Goal: Information Seeking & Learning: Learn about a topic

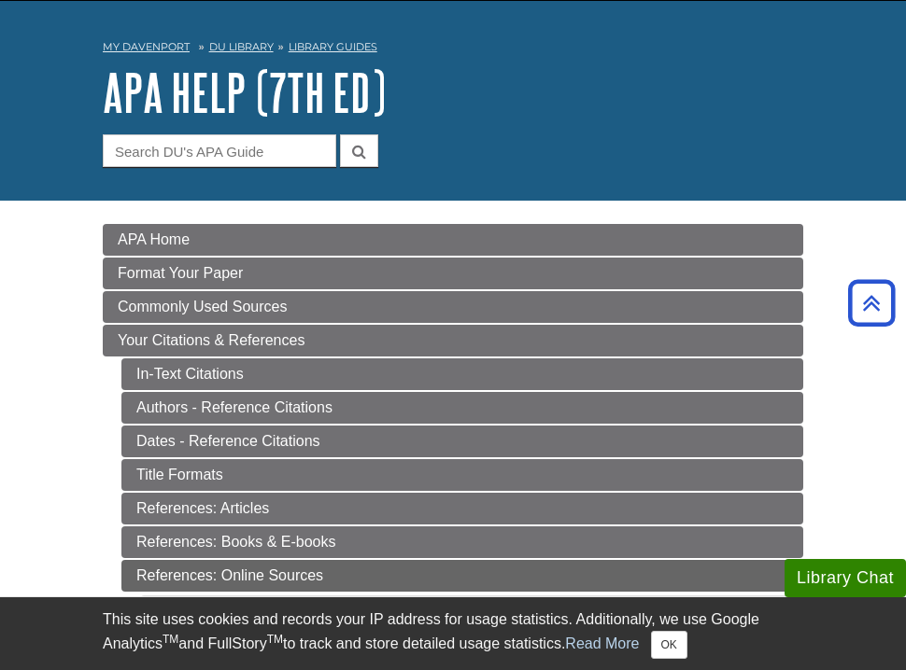
scroll to position [7, 0]
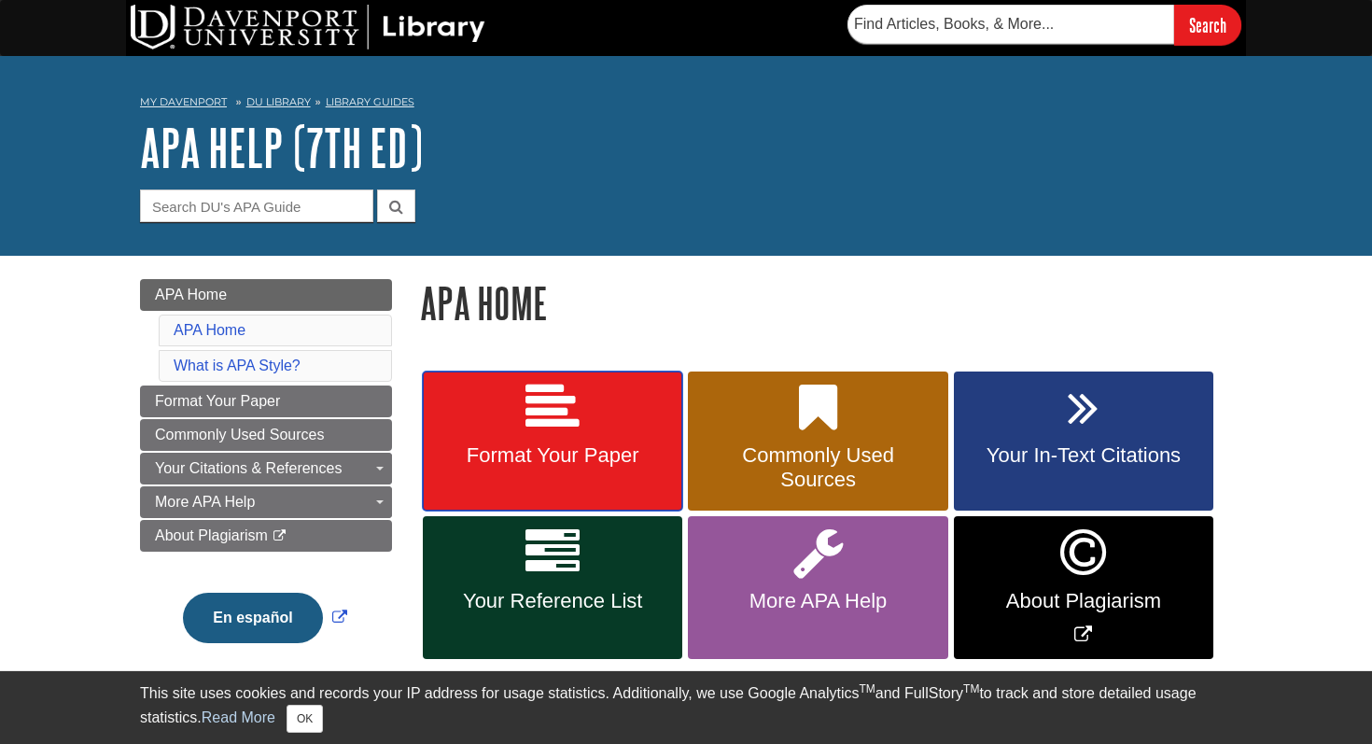
click at [595, 418] on link "Format Your Paper" at bounding box center [553, 442] width 260 height 140
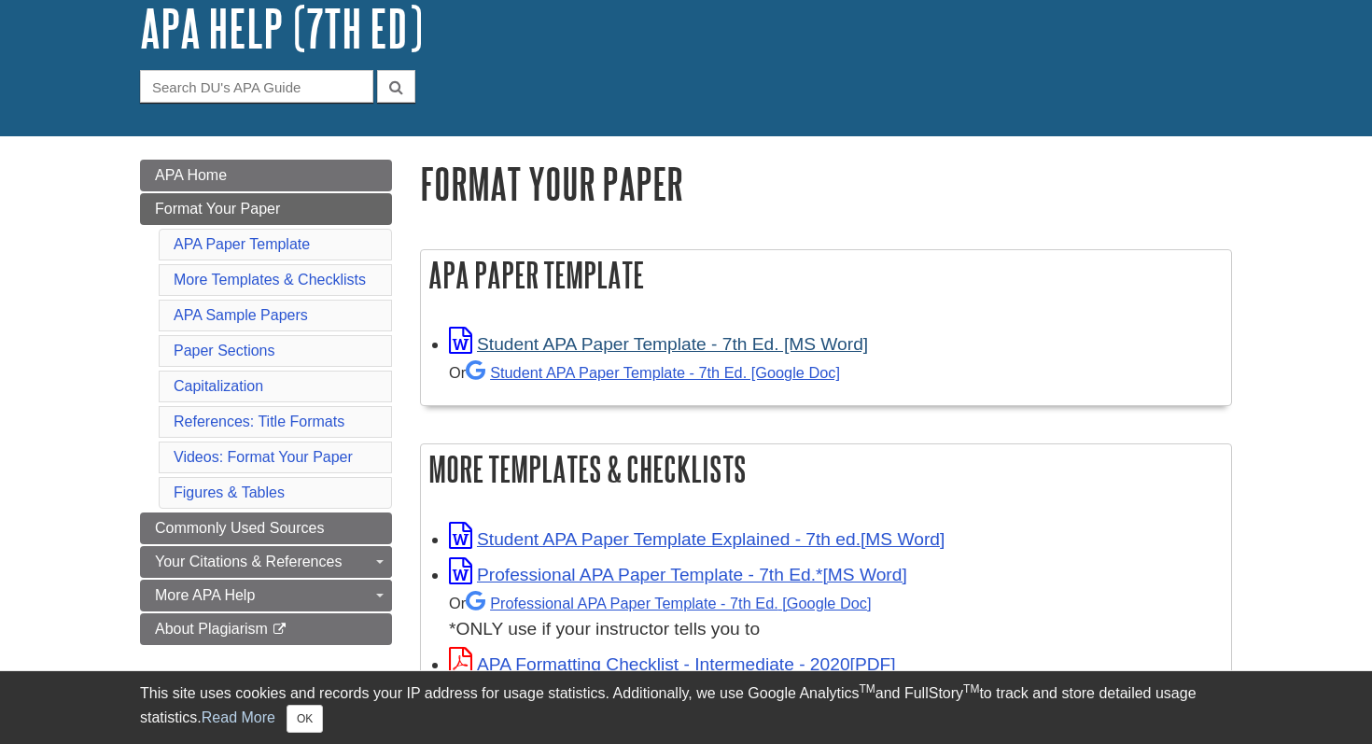
scroll to position [121, 0]
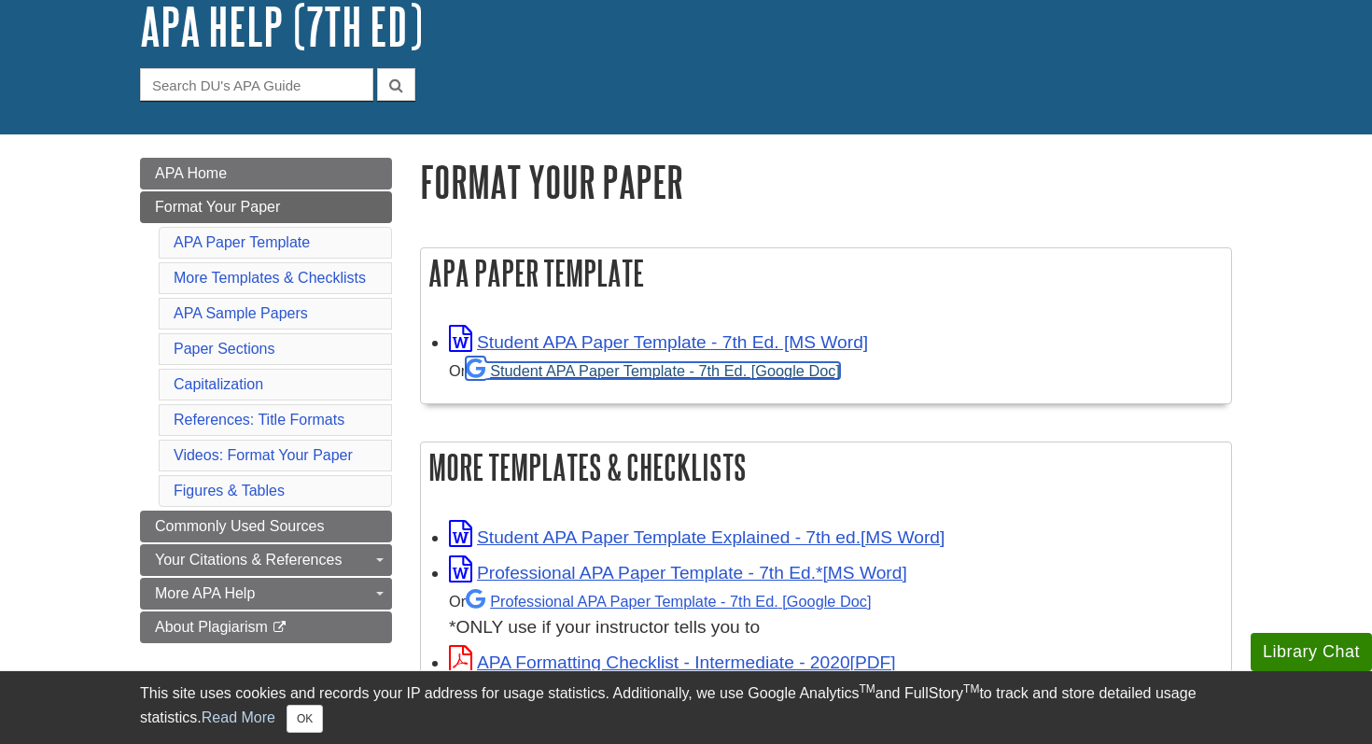
click at [608, 373] on link "Student APA Paper Template - 7th Ed. [Google Doc]" at bounding box center [653, 370] width 374 height 17
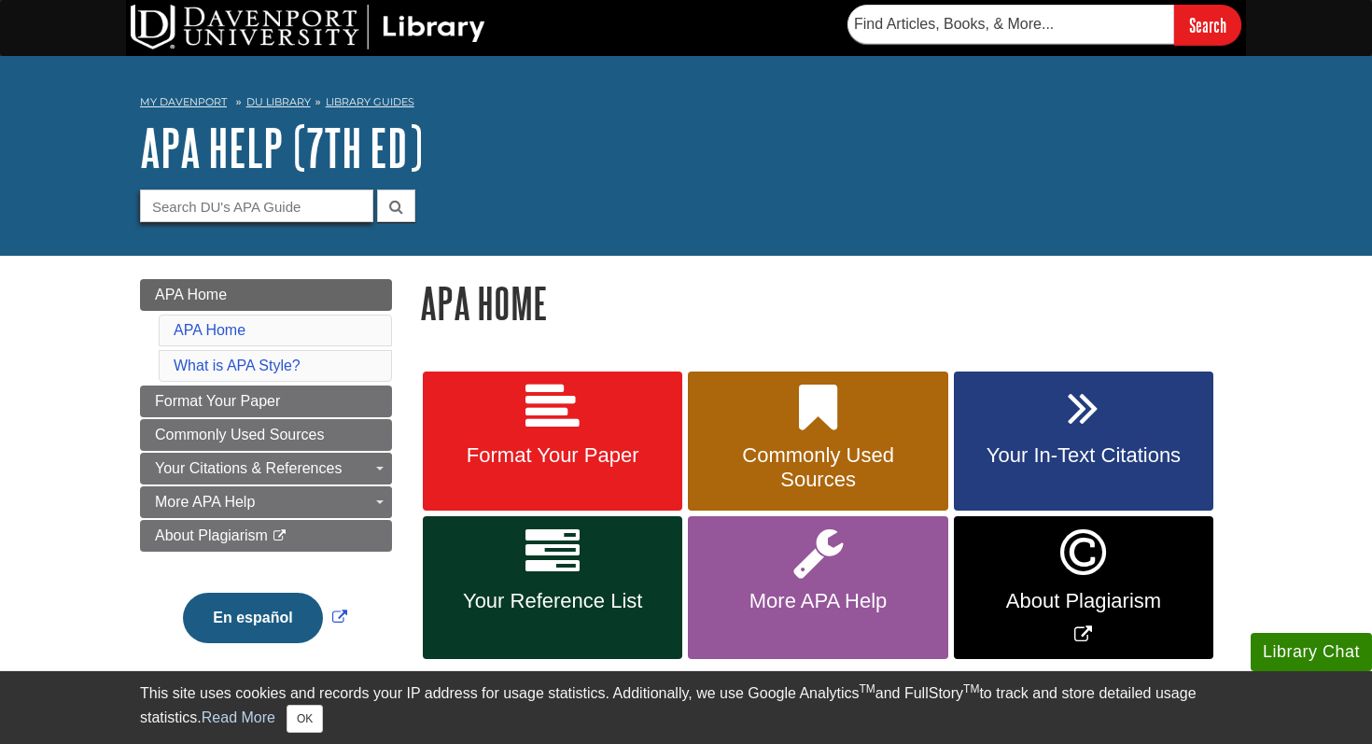
click at [218, 210] on input "Guide Search Terms" at bounding box center [256, 206] width 233 height 33
type input "title pages"
click at [377, 190] on button "submit" at bounding box center [396, 206] width 38 height 33
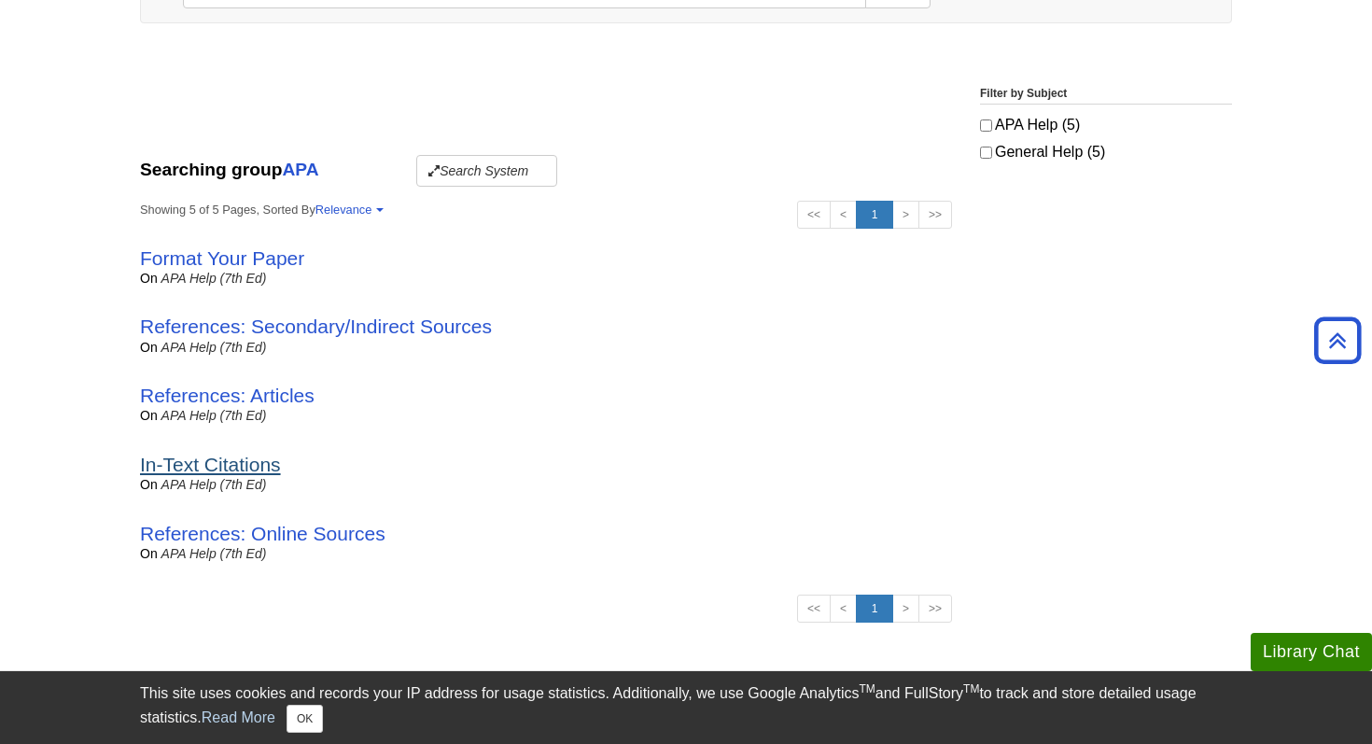
scroll to position [376, 0]
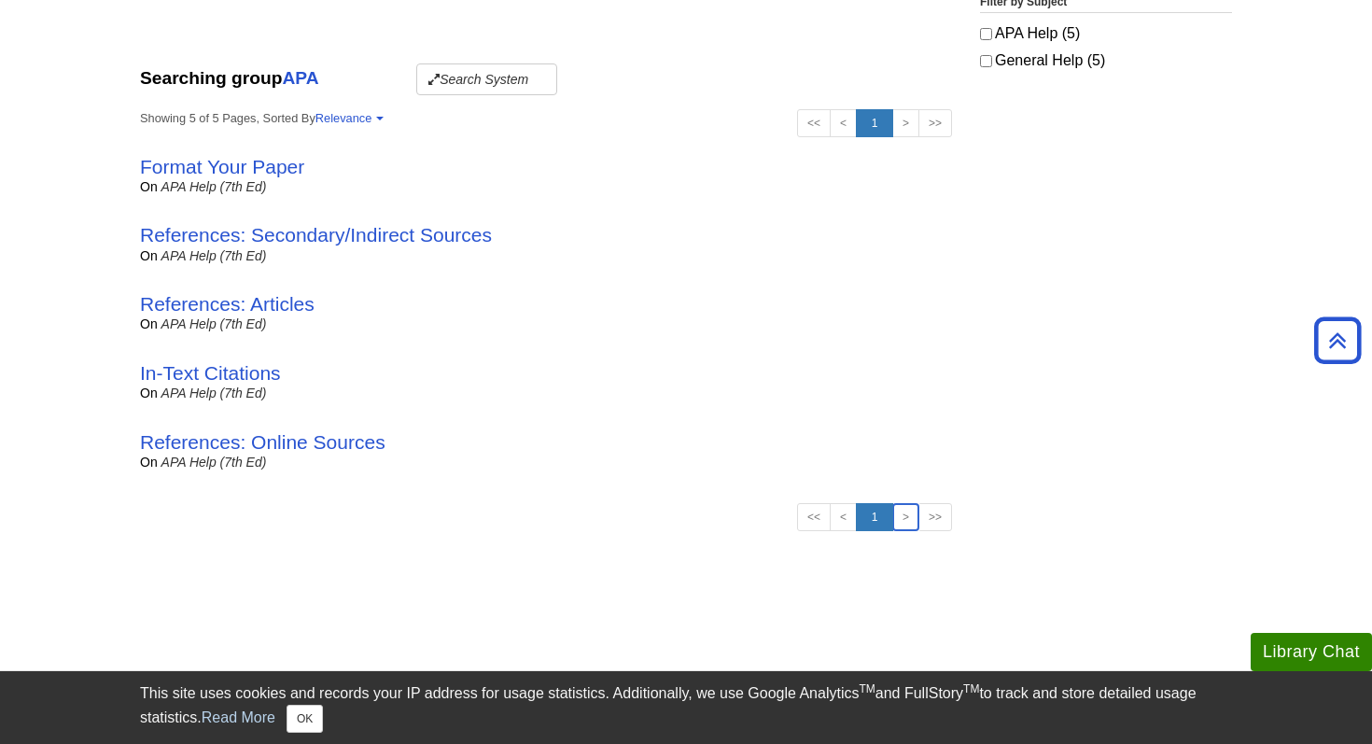
click at [905, 523] on link ">" at bounding box center [905, 517] width 27 height 28
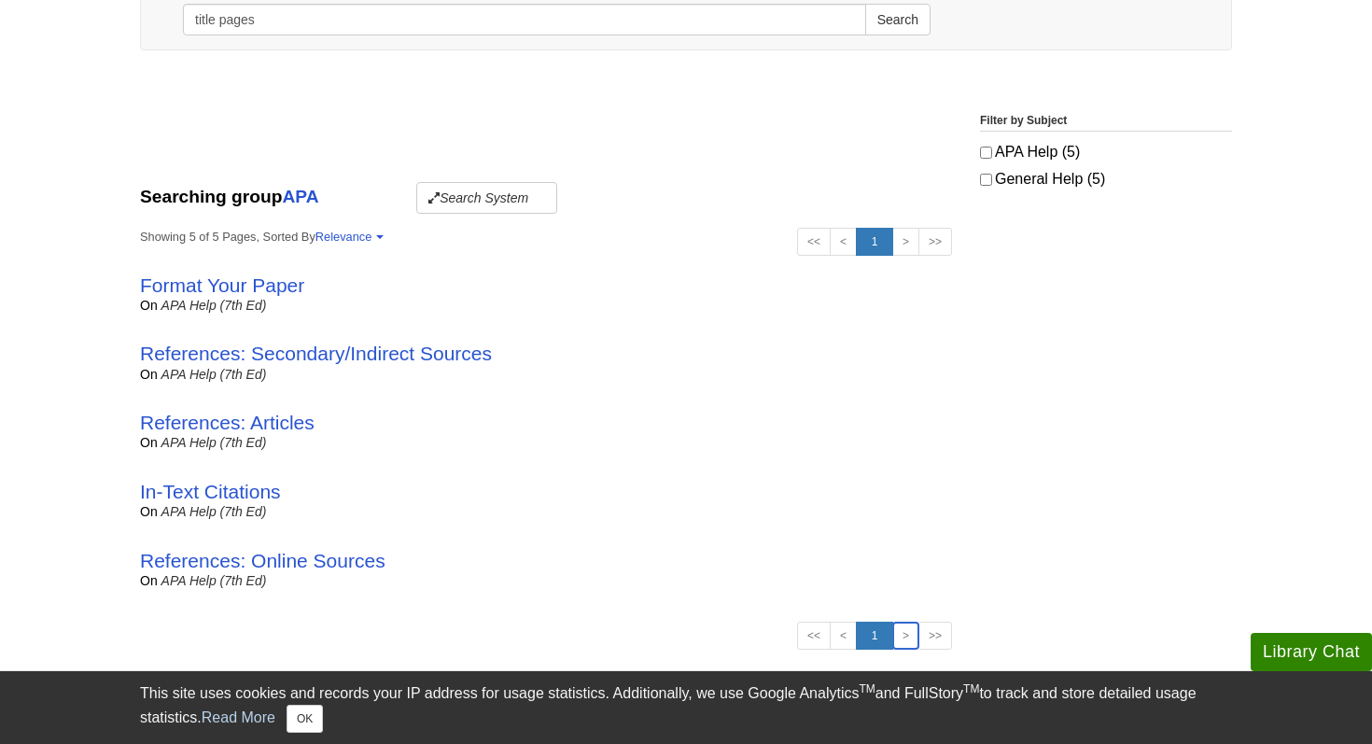
scroll to position [336, 0]
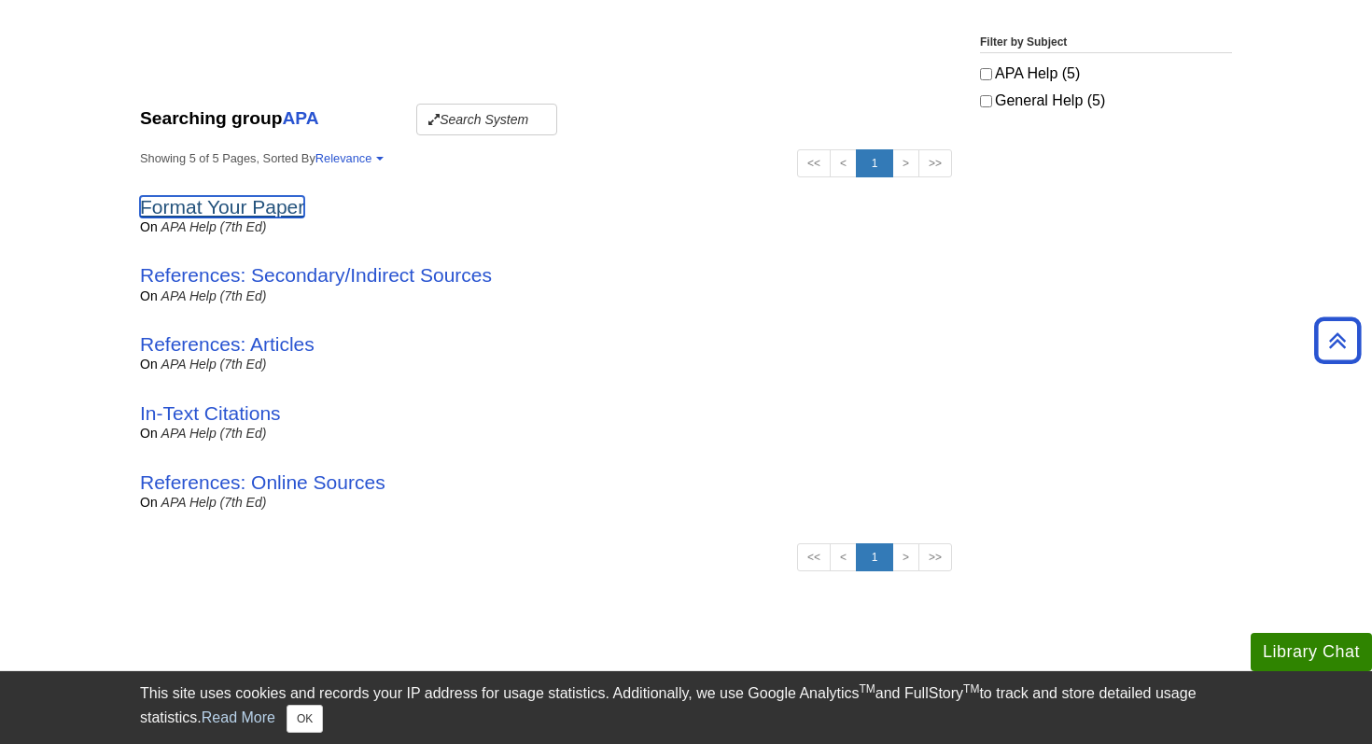
click at [224, 209] on link "Format Your Paper" at bounding box center [222, 206] width 164 height 21
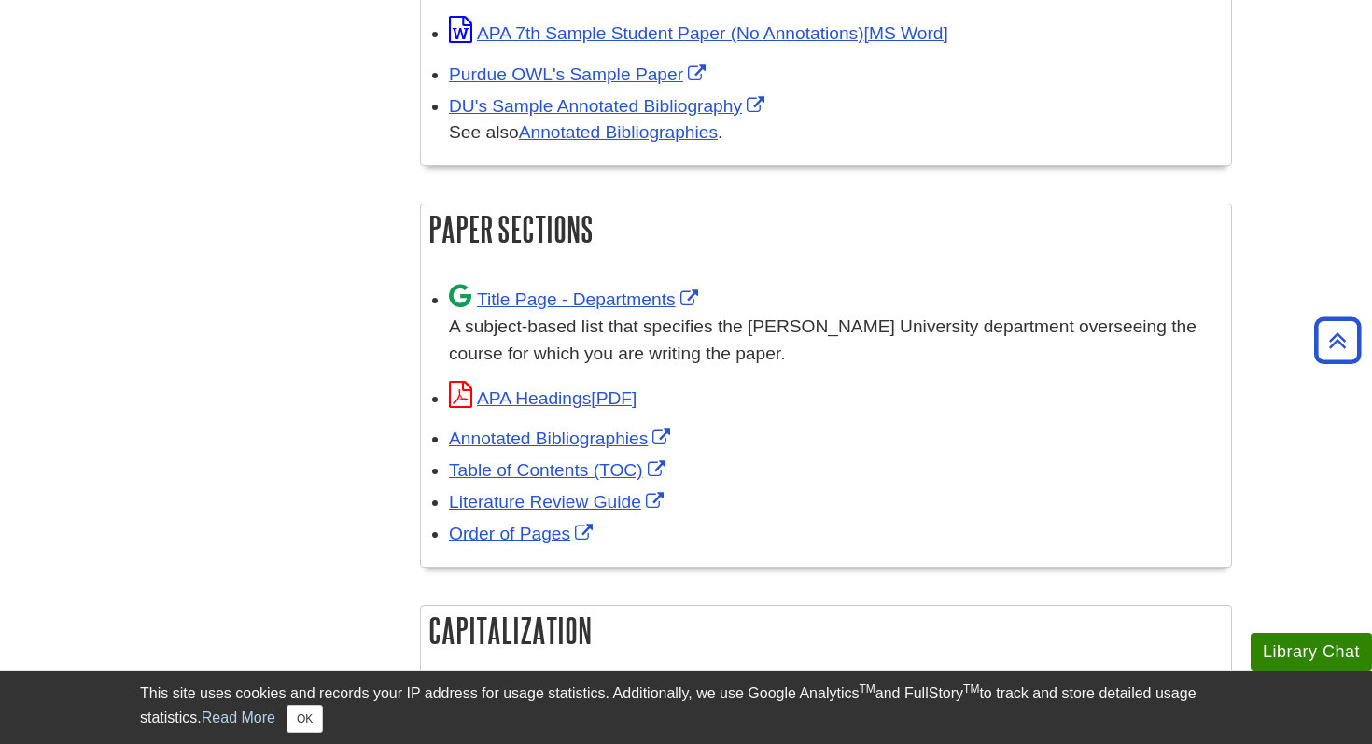
scroll to position [1072, 0]
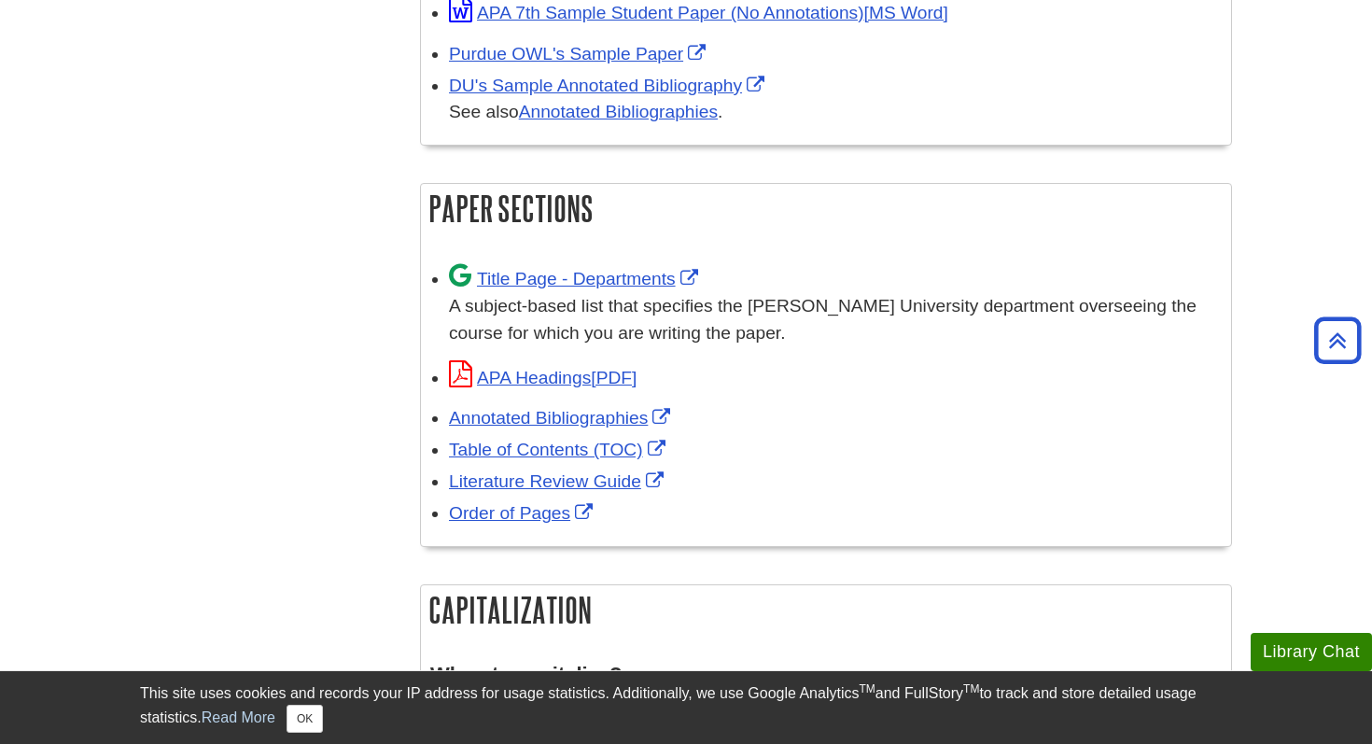
click at [578, 263] on div "Title Page - Departments A subject-based list that specifies the [PERSON_NAME] …" at bounding box center [835, 304] width 773 height 84
click at [598, 275] on link "Title Page - Departments" at bounding box center [576, 279] width 254 height 20
